Goal: Information Seeking & Learning: Learn about a topic

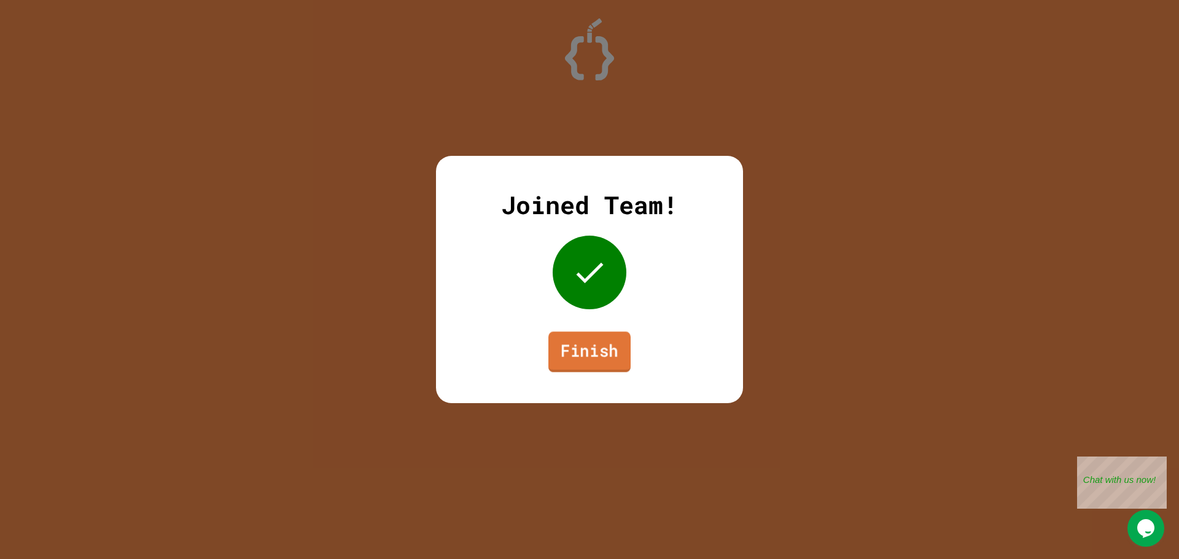
click at [580, 342] on link "Finish" at bounding box center [589, 352] width 82 height 41
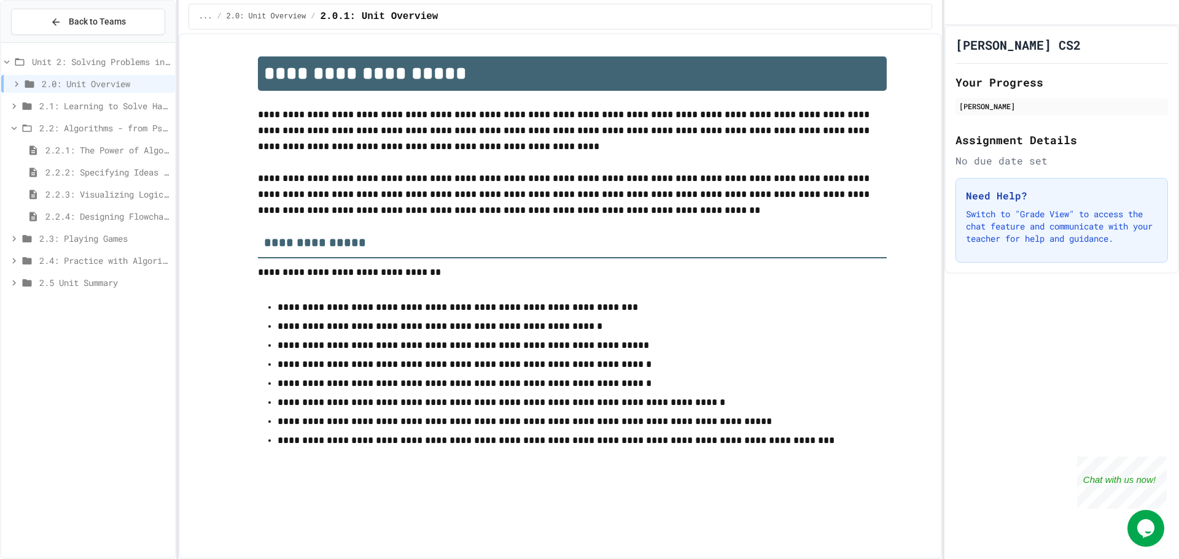
click at [133, 211] on span "2.2.4: Designing Flowcharts" at bounding box center [107, 216] width 125 height 13
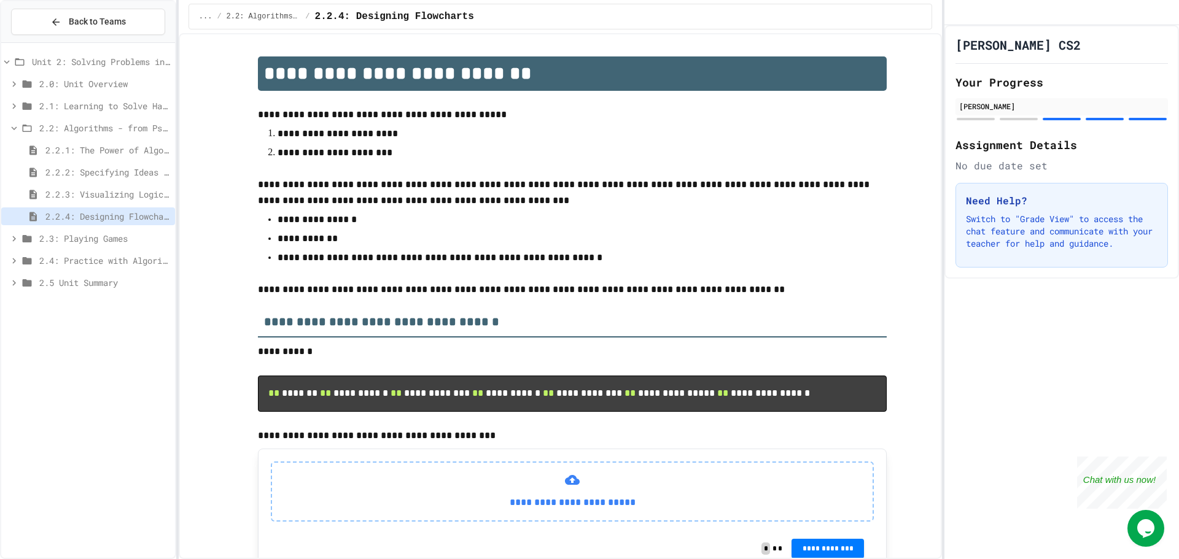
click at [126, 233] on span "2.3: Playing Games" at bounding box center [104, 238] width 131 height 13
click at [130, 254] on span "2.3.1: Understanding Games with Flowcharts" at bounding box center [107, 260] width 125 height 13
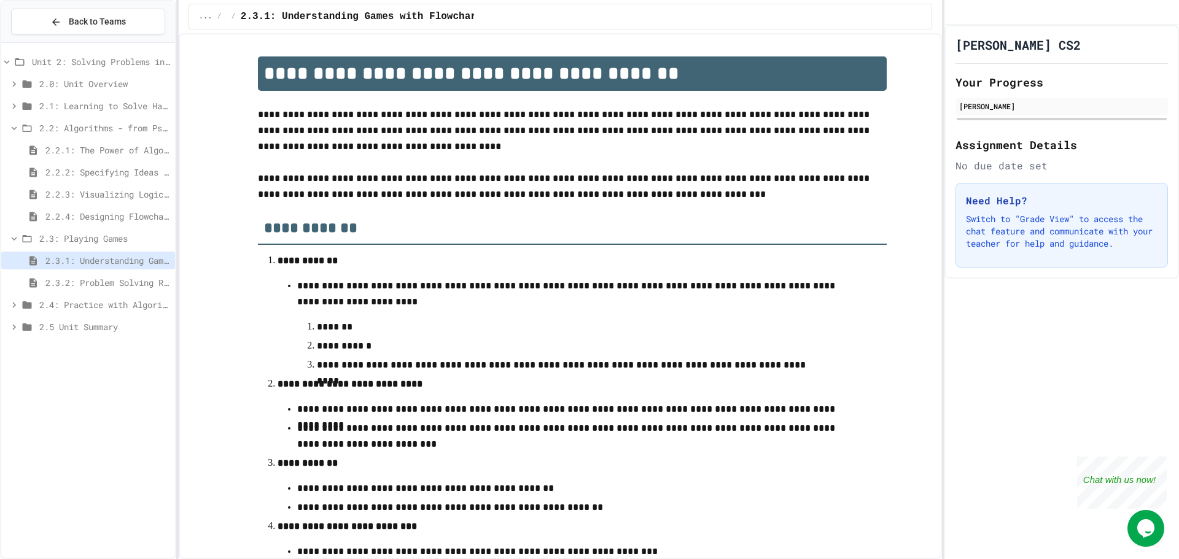
click at [93, 229] on div "2.2.4: Designing Flowcharts" at bounding box center [88, 219] width 174 height 22
click at [5, 231] on div "2.3: Playing Games" at bounding box center [88, 239] width 174 height 18
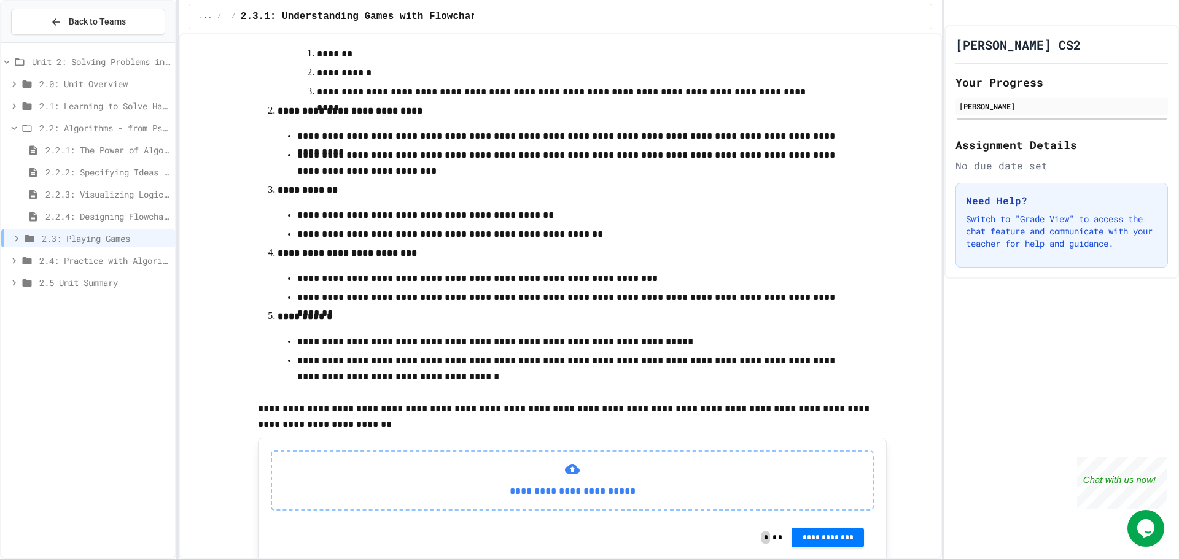
scroll to position [307, 0]
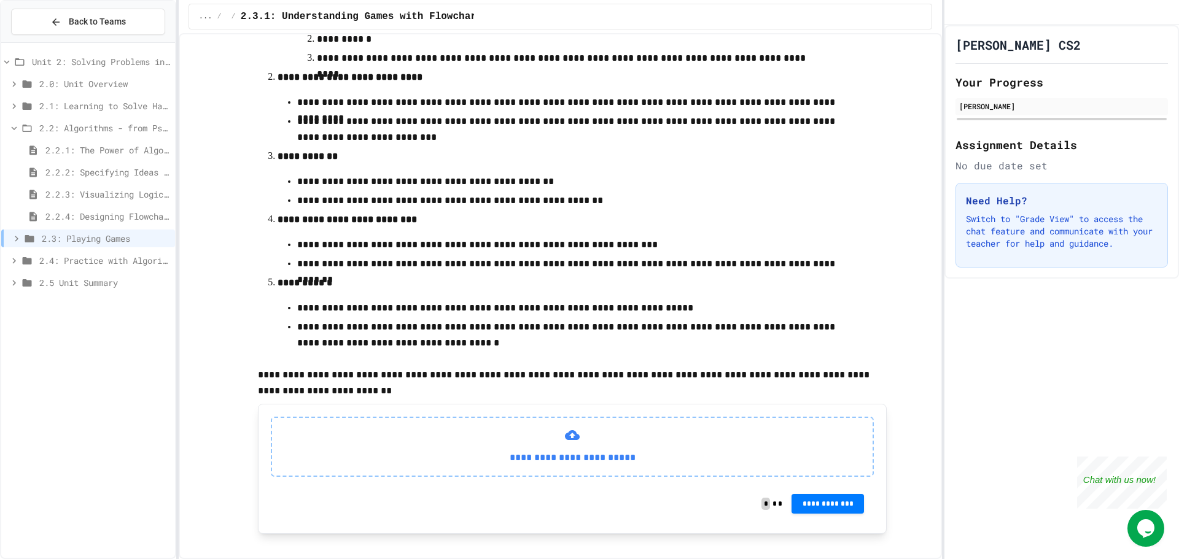
click at [116, 248] on div "2.3: Playing Games" at bounding box center [88, 241] width 174 height 22
click at [117, 239] on span "2.3: Playing Games" at bounding box center [106, 238] width 128 height 13
click at [112, 281] on span "2.3.2: Problem Solving Reflection" at bounding box center [107, 282] width 125 height 13
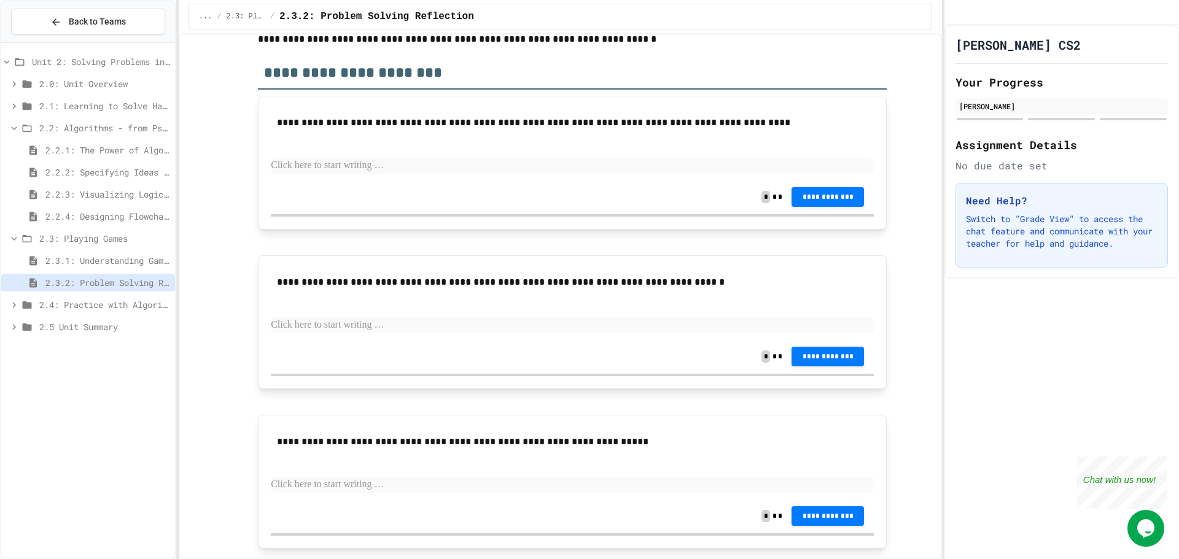
scroll to position [48, 0]
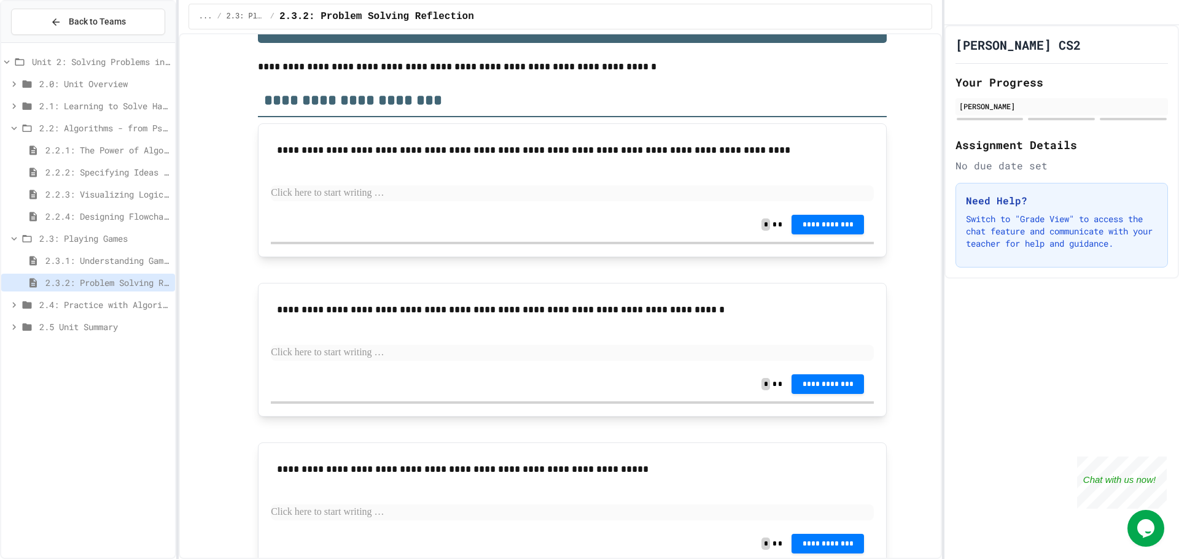
click at [142, 301] on span "2.4: Practice with Algorithms" at bounding box center [104, 304] width 131 height 13
click at [146, 328] on span "2.4.1: Algorithm Practice Exercises" at bounding box center [107, 327] width 125 height 13
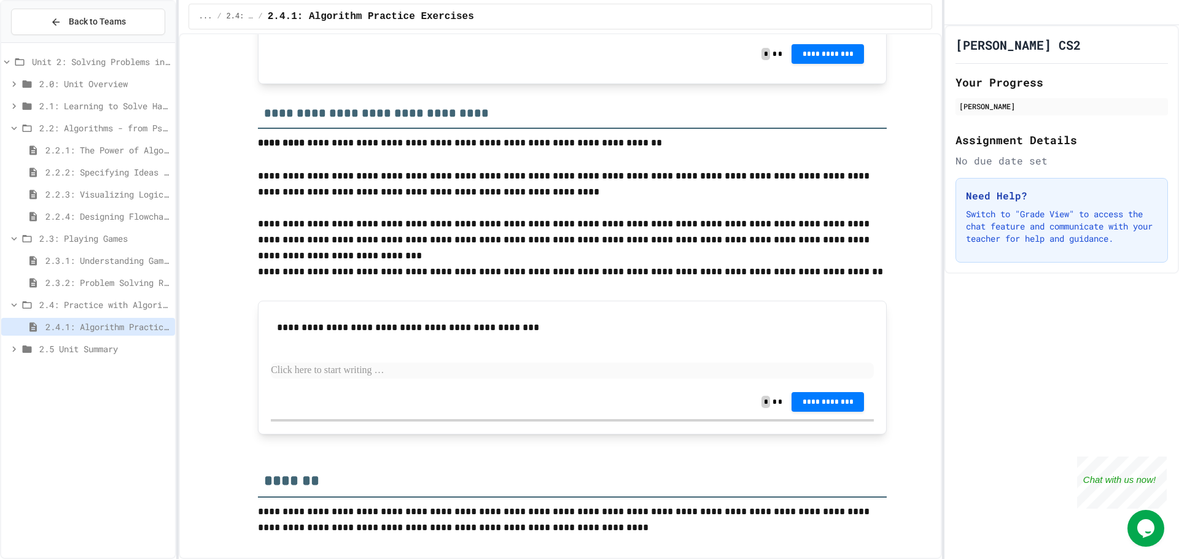
scroll to position [1520, 0]
click at [71, 346] on span "2.5 Unit Summary" at bounding box center [104, 349] width 131 height 13
